Goal: Communication & Community: Answer question/provide support

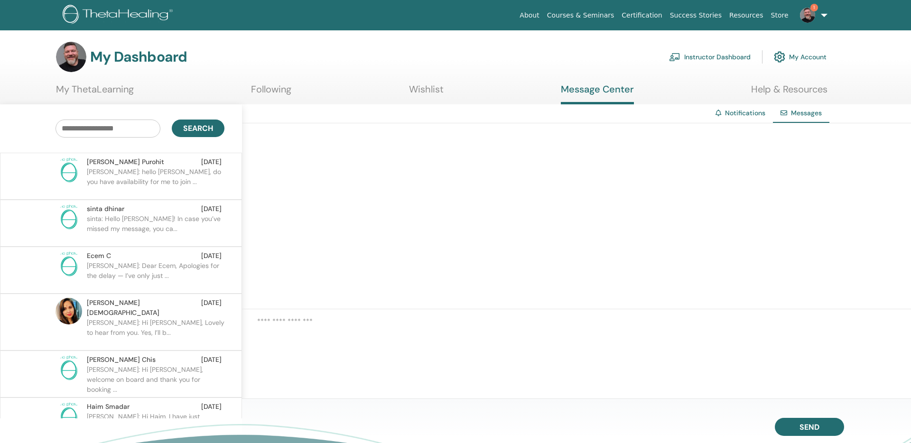
click at [810, 20] on img at bounding box center [807, 15] width 15 height 15
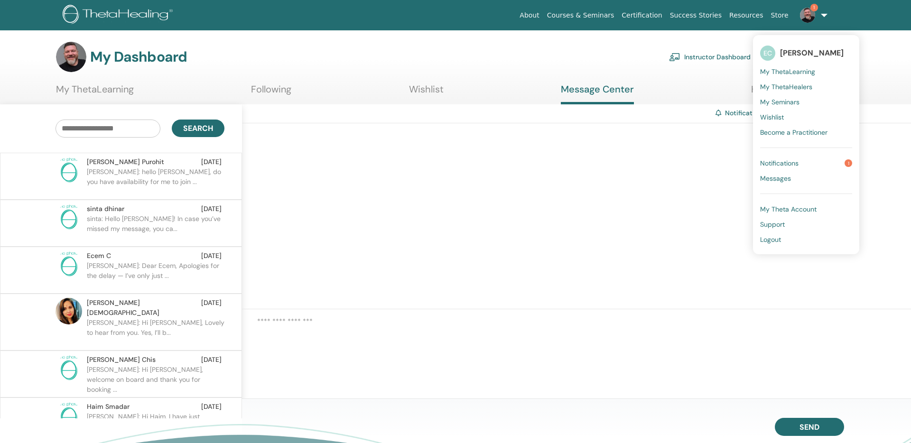
click at [789, 160] on span "Notifications" at bounding box center [779, 163] width 38 height 9
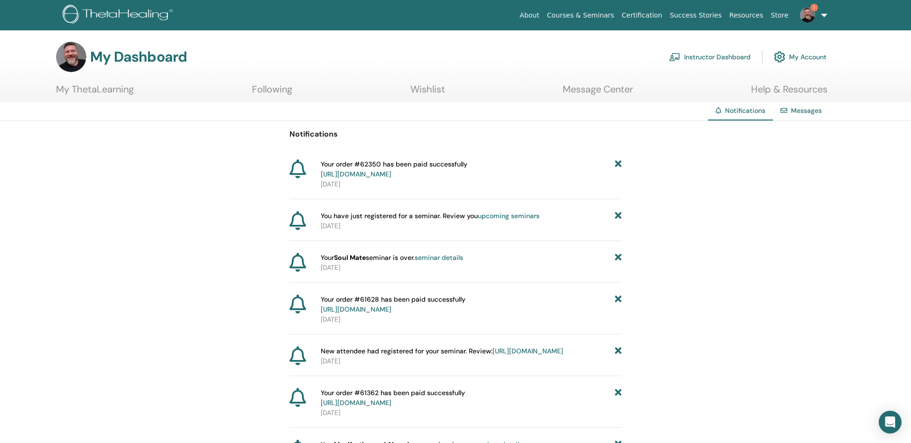
click at [806, 112] on link "Messages" at bounding box center [806, 110] width 31 height 9
